Goal: Transaction & Acquisition: Purchase product/service

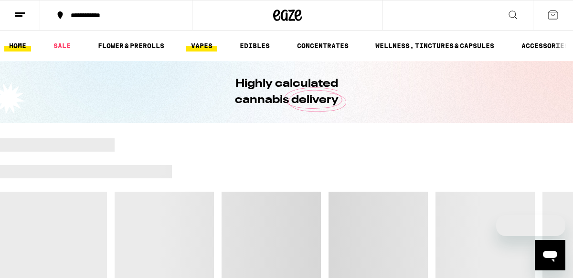
click at [198, 51] on link "VAPES" at bounding box center [201, 45] width 31 height 11
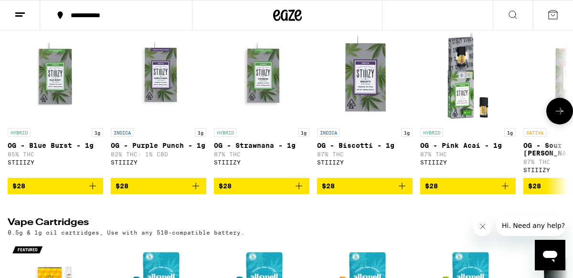
scroll to position [126, 0]
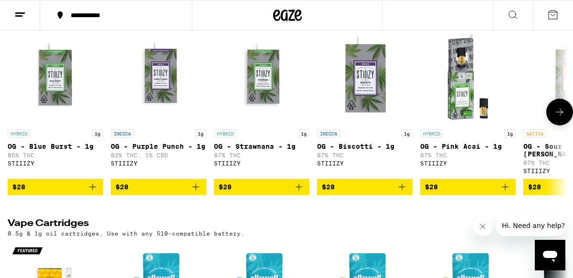
click at [94, 193] on icon "Add to bag" at bounding box center [92, 186] width 11 height 11
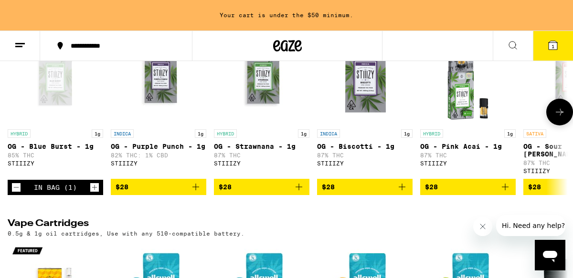
click at [299, 192] on icon "Add to bag" at bounding box center [298, 186] width 11 height 11
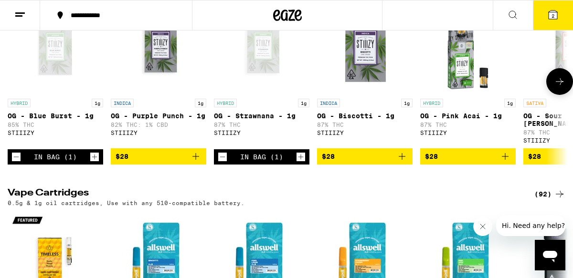
scroll to position [126, 0]
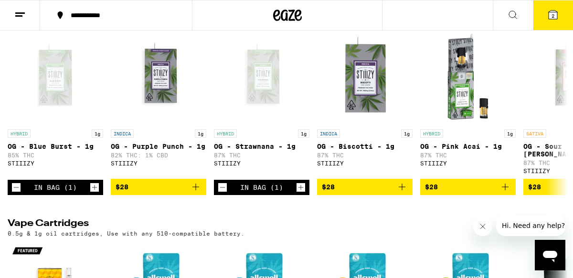
click at [562, 1] on button "2" at bounding box center [553, 15] width 40 height 30
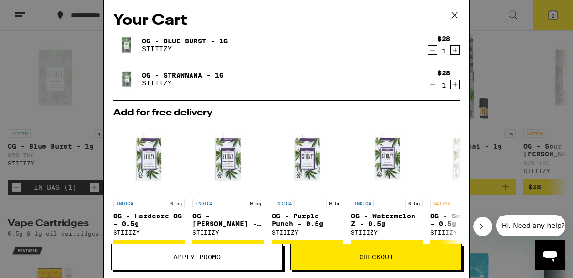
click at [311, 255] on span "Checkout" at bounding box center [376, 257] width 170 height 7
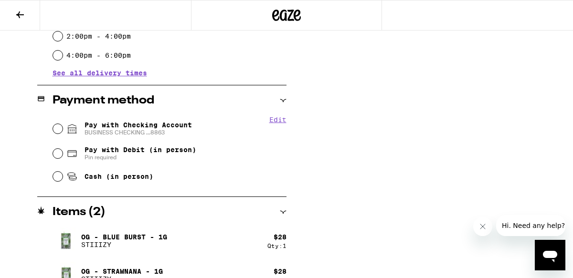
scroll to position [376, 0]
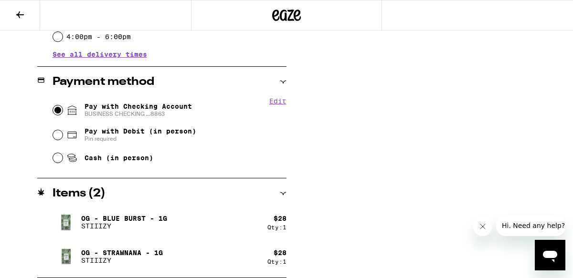
click at [58, 111] on input "Pay with Checking Account BUSINESS CHECKING ...8863" at bounding box center [58, 110] width 10 height 10
radio input "true"
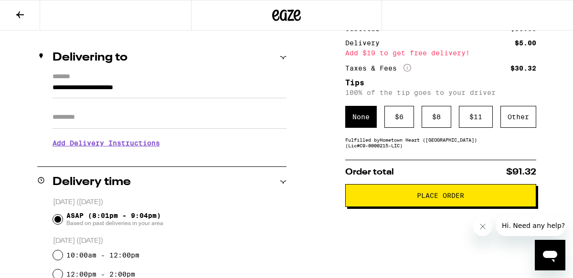
scroll to position [82, 0]
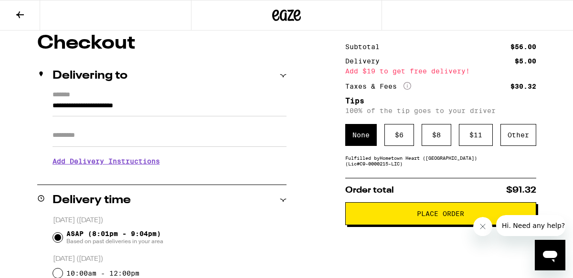
click at [388, 217] on span "Place Order" at bounding box center [440, 213] width 175 height 7
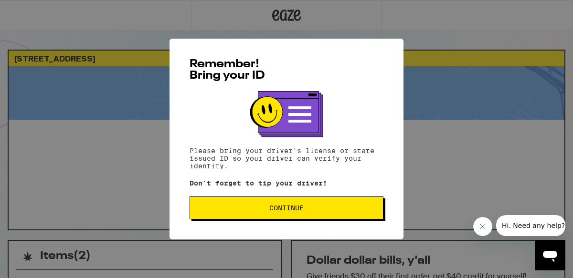
click at [219, 211] on span "Continue" at bounding box center [287, 208] width 178 height 7
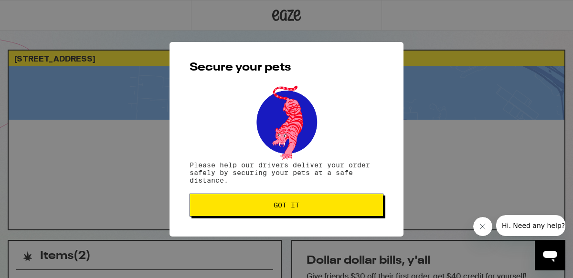
click at [224, 204] on span "Got it" at bounding box center [287, 205] width 178 height 7
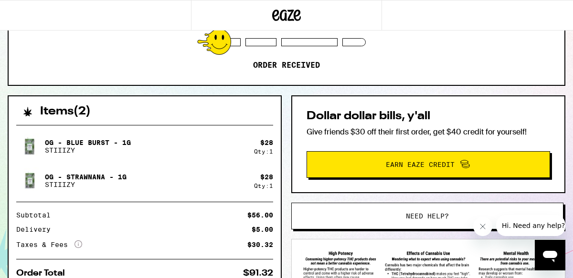
scroll to position [151, 0]
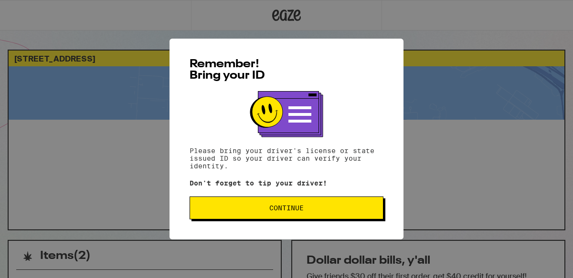
click at [209, 211] on span "Continue" at bounding box center [287, 208] width 178 height 7
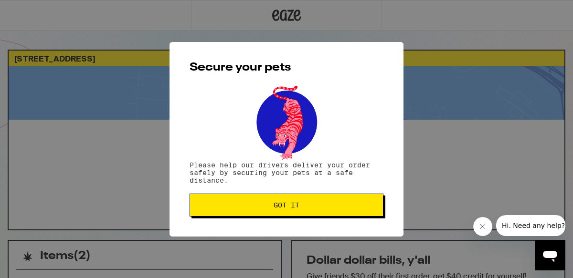
click at [214, 205] on span "Got it" at bounding box center [287, 205] width 178 height 7
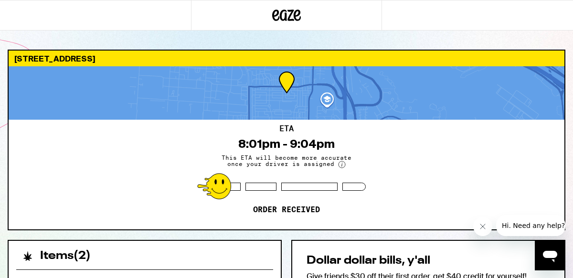
click at [135, 149] on div "ETA 8:01pm - 9:04pm This ETA will become more accurate once your driver is assi…" at bounding box center [287, 175] width 556 height 110
click at [114, 146] on div "ETA 8:01pm - 9:04pm This ETA will become more accurate once your driver is assi…" at bounding box center [287, 175] width 556 height 110
click at [145, 69] on div at bounding box center [287, 92] width 556 height 53
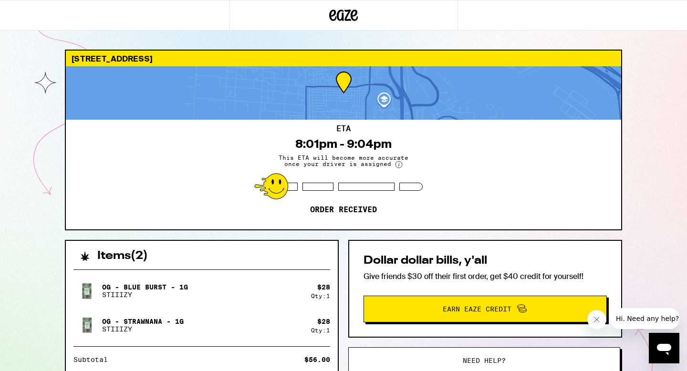
click at [216, 128] on div "ETA 8:01pm - 9:04pm This ETA will become more accurate once your driver is assi…" at bounding box center [344, 175] width 556 height 110
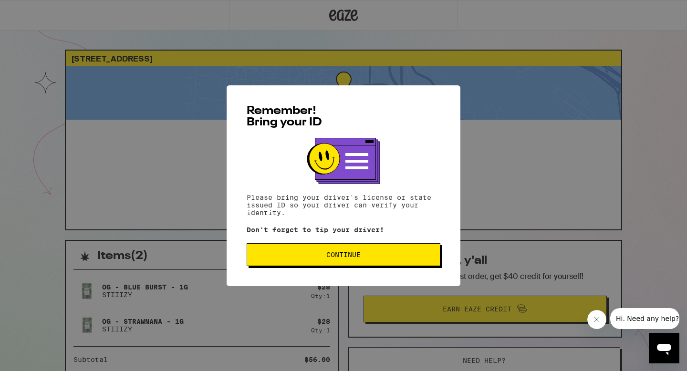
click at [314, 250] on button "Continue" at bounding box center [344, 254] width 194 height 23
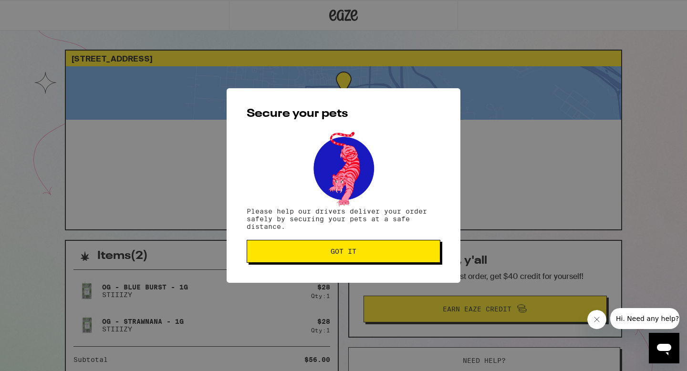
click at [314, 250] on button "Got it" at bounding box center [344, 251] width 194 height 23
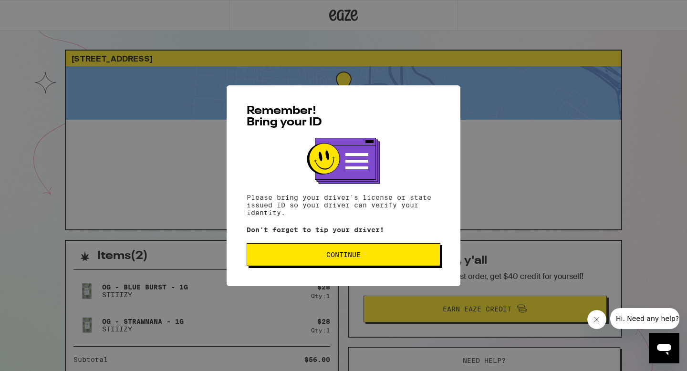
click at [293, 261] on button "Continue" at bounding box center [344, 254] width 194 height 23
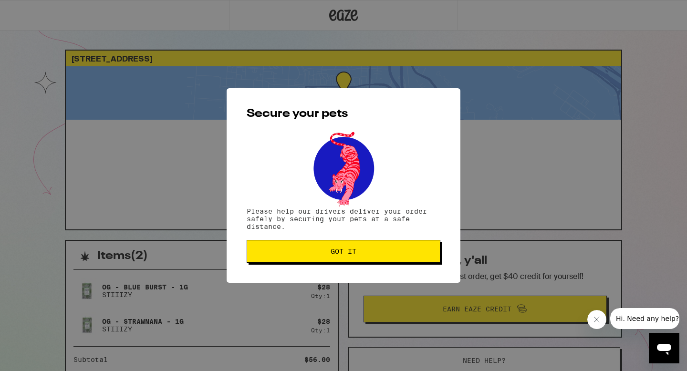
click at [293, 258] on button "Got it" at bounding box center [344, 251] width 194 height 23
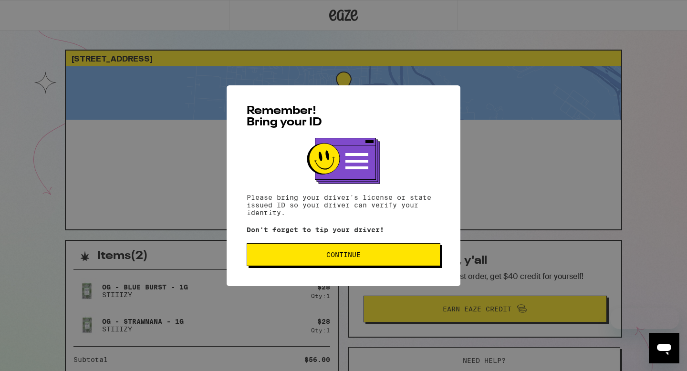
click at [287, 251] on button "Continue" at bounding box center [344, 254] width 194 height 23
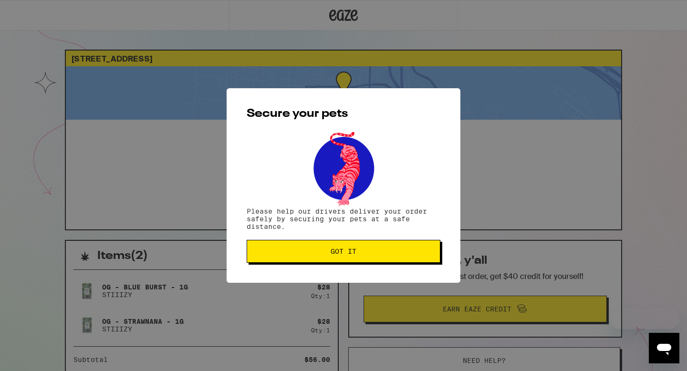
click at [287, 251] on span "Got it" at bounding box center [344, 251] width 178 height 7
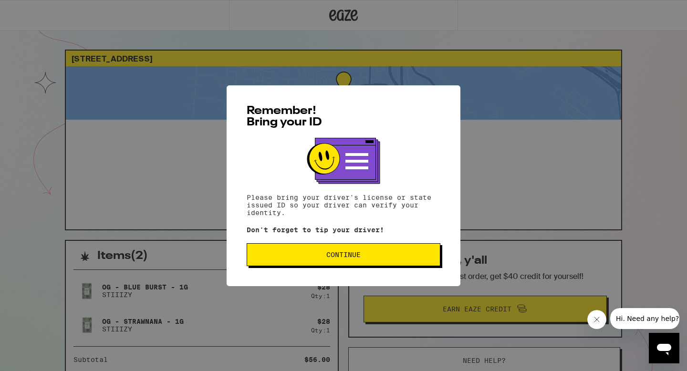
click at [308, 251] on button "Continue" at bounding box center [344, 254] width 194 height 23
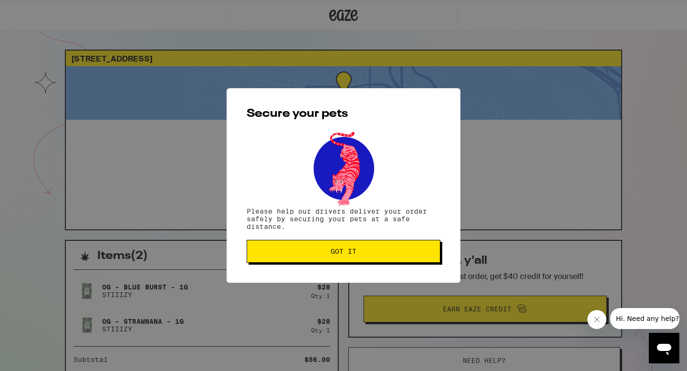
click at [308, 251] on span "Got it" at bounding box center [344, 251] width 178 height 7
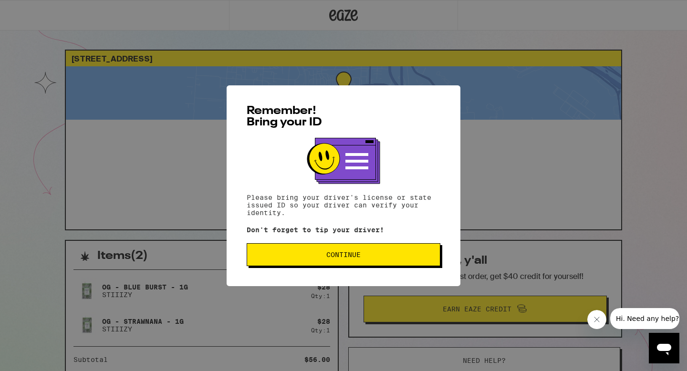
click at [281, 256] on span "Continue" at bounding box center [344, 255] width 178 height 7
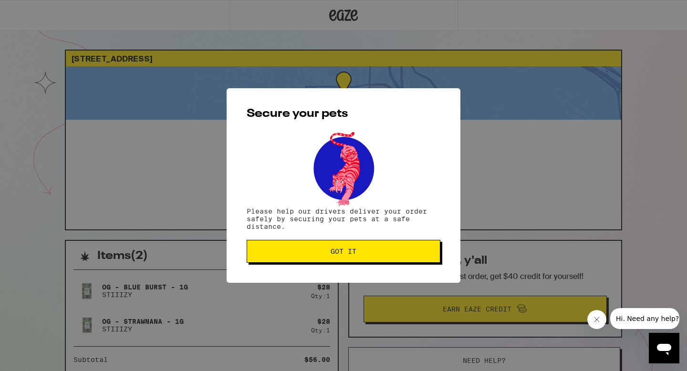
click at [281, 255] on span "Got it" at bounding box center [344, 251] width 178 height 7
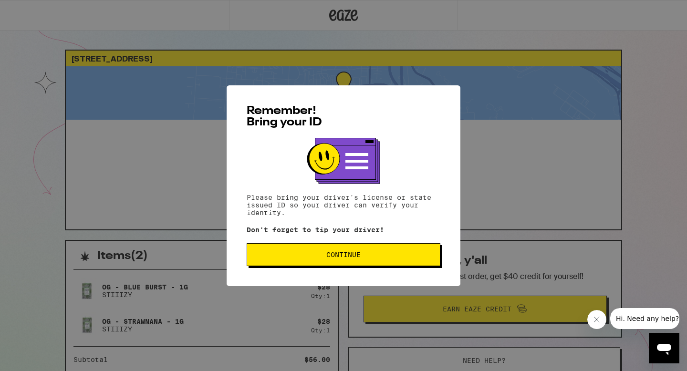
click at [296, 258] on span "Continue" at bounding box center [344, 255] width 178 height 7
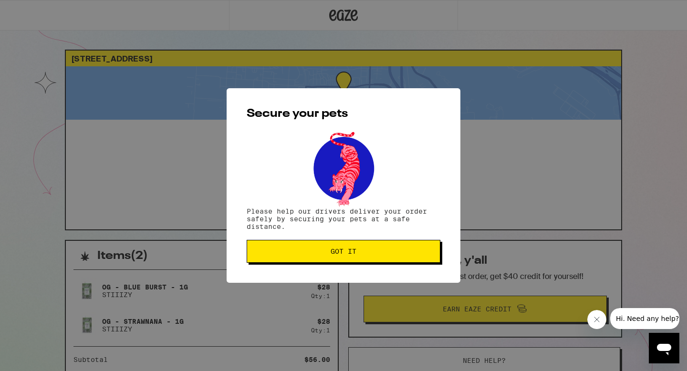
click at [296, 258] on button "Got it" at bounding box center [344, 251] width 194 height 23
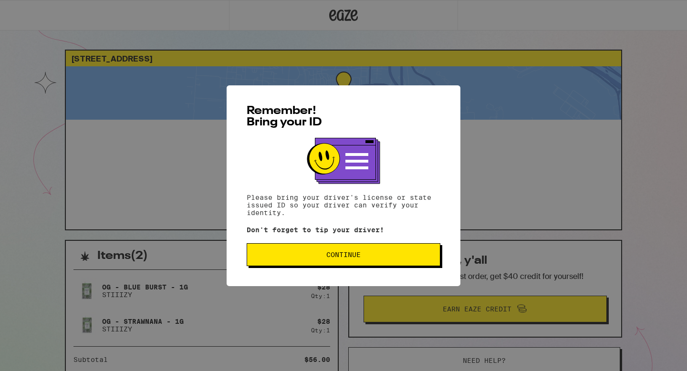
click at [317, 276] on div "Remember! Bring your ID Please bring your driver's license or state issued ID s…" at bounding box center [344, 185] width 234 height 201
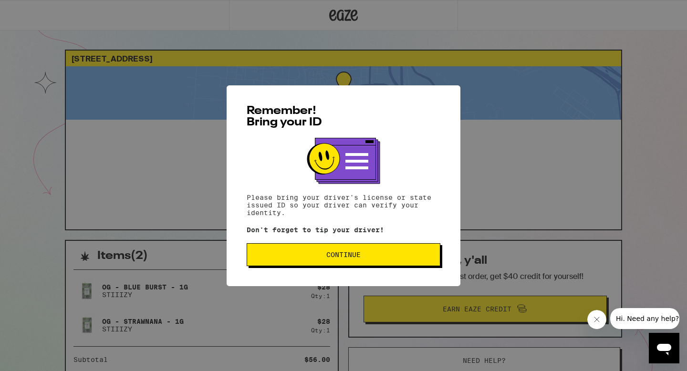
click at [311, 270] on div "Remember! Bring your ID Please bring your driver's license or state issued ID s…" at bounding box center [344, 185] width 234 height 201
click at [296, 253] on span "Continue" at bounding box center [344, 255] width 178 height 7
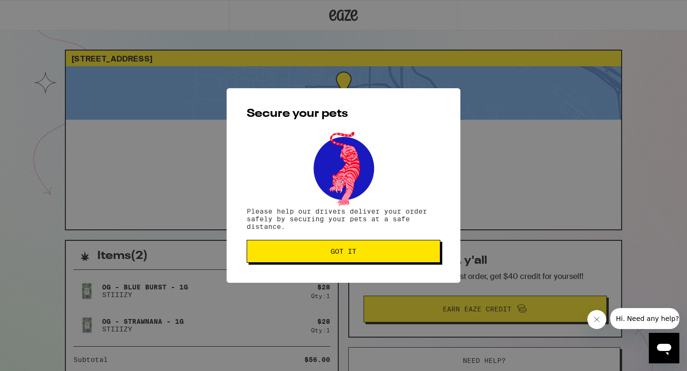
click at [296, 253] on span "Got it" at bounding box center [344, 251] width 178 height 7
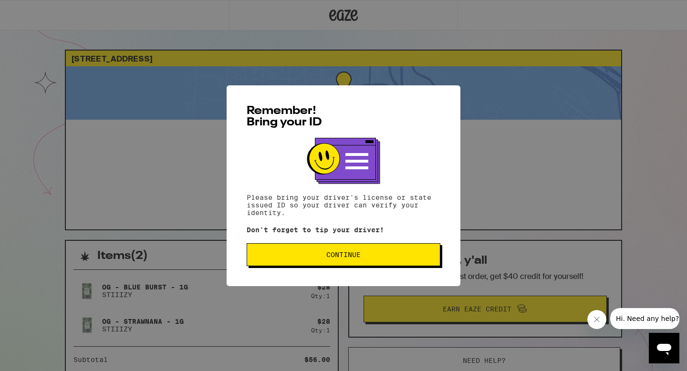
click at [312, 256] on span "Continue" at bounding box center [344, 255] width 178 height 7
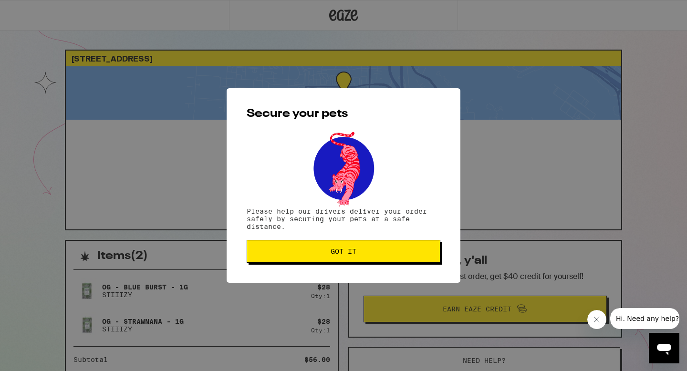
click at [312, 255] on span "Got it" at bounding box center [344, 251] width 178 height 7
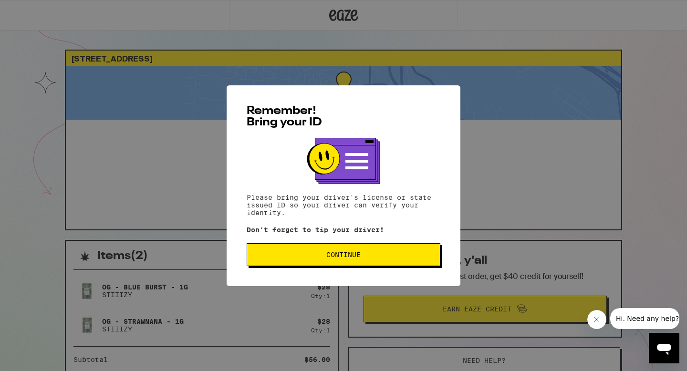
click at [299, 250] on button "Continue" at bounding box center [344, 254] width 194 height 23
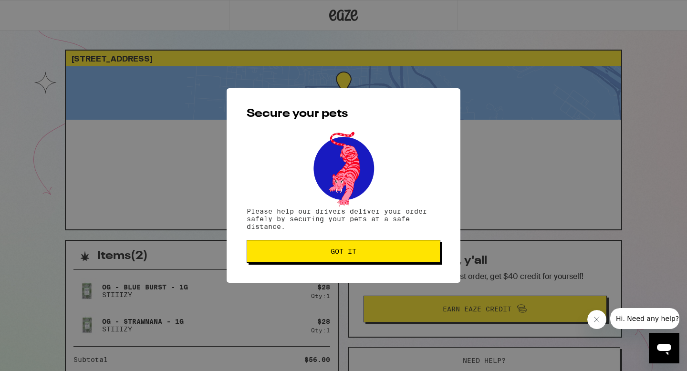
click at [299, 250] on span "Got it" at bounding box center [344, 251] width 178 height 7
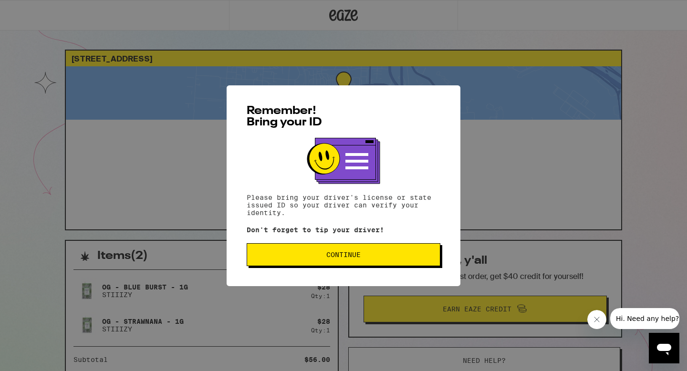
click at [299, 258] on span "Continue" at bounding box center [344, 255] width 178 height 7
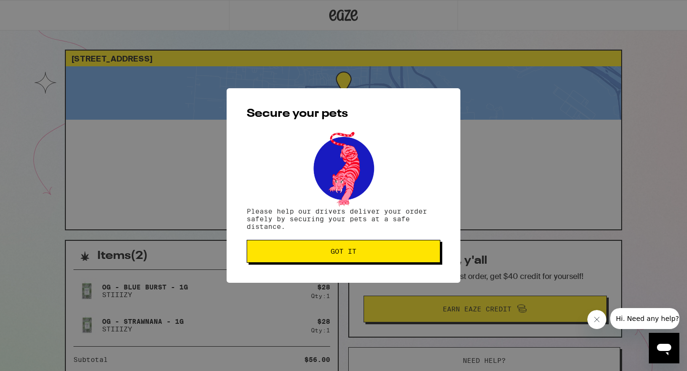
click at [306, 247] on button "Got it" at bounding box center [344, 251] width 194 height 23
